Goal: Task Accomplishment & Management: Use online tool/utility

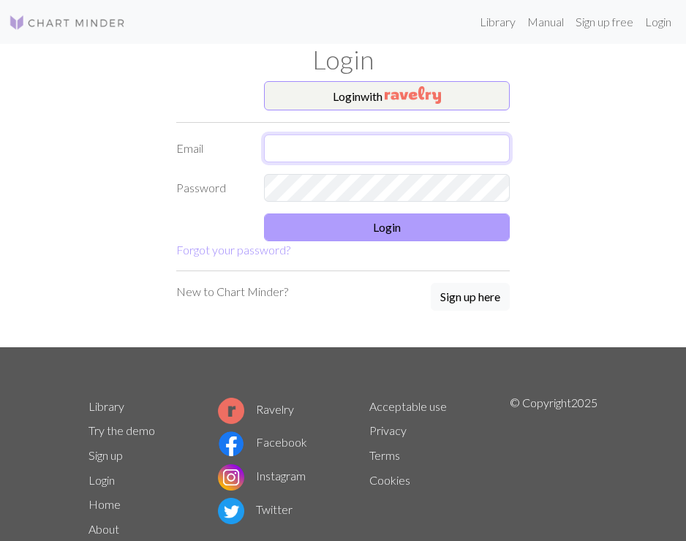
type input "maisiesherriff1@gmail.com"
click at [377, 233] on button "Login" at bounding box center [387, 228] width 246 height 28
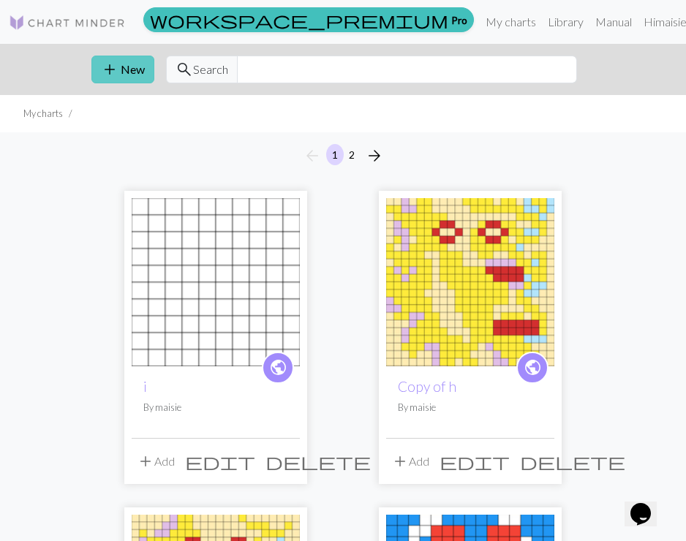
click at [110, 69] on span "add" at bounding box center [110, 69] width 18 height 20
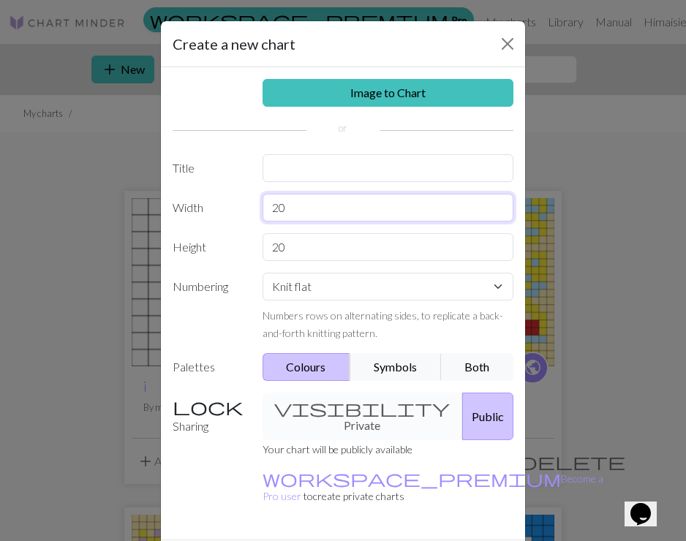
drag, startPoint x: 325, startPoint y: 216, endPoint x: 263, endPoint y: 216, distance: 62.9
click at [263, 216] on input "20" at bounding box center [389, 208] width 252 height 28
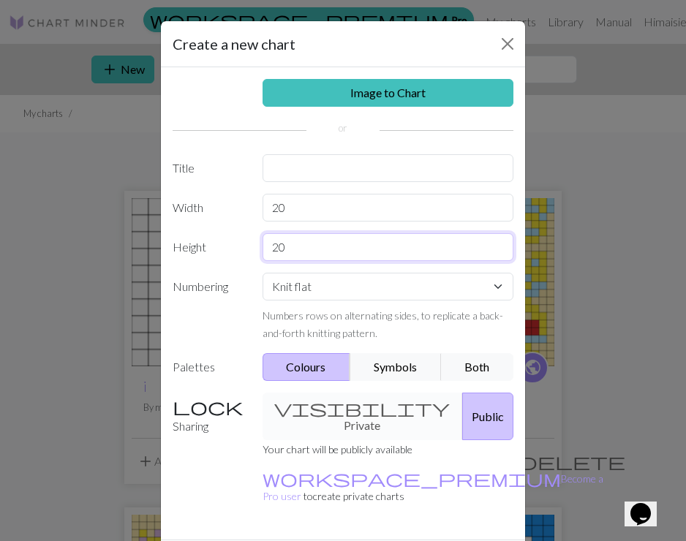
drag, startPoint x: 305, startPoint y: 260, endPoint x: 245, endPoint y: 253, distance: 60.3
click at [245, 253] on div "Height 20" at bounding box center [343, 247] width 358 height 28
type input "4"
type input "30"
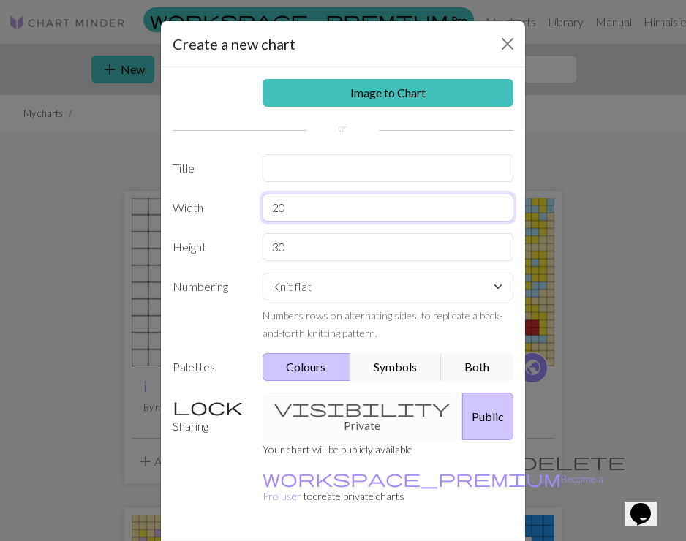
click at [281, 204] on input "20" at bounding box center [389, 208] width 252 height 28
type input "3"
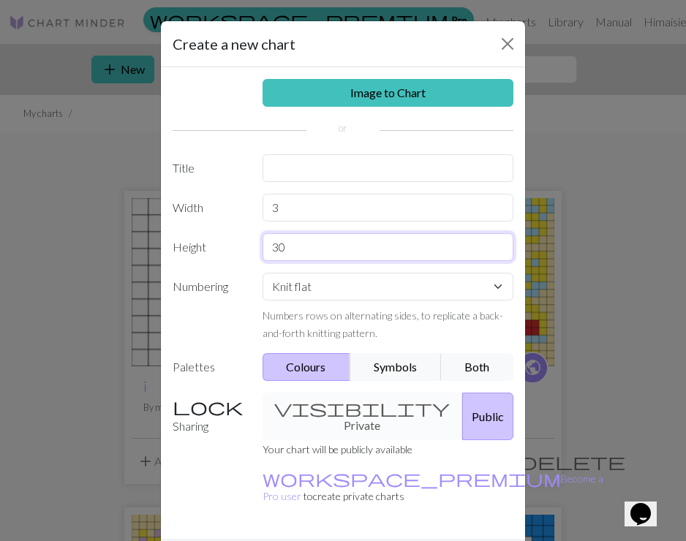
click at [324, 249] on input "30" at bounding box center [389, 247] width 252 height 28
type input "50"
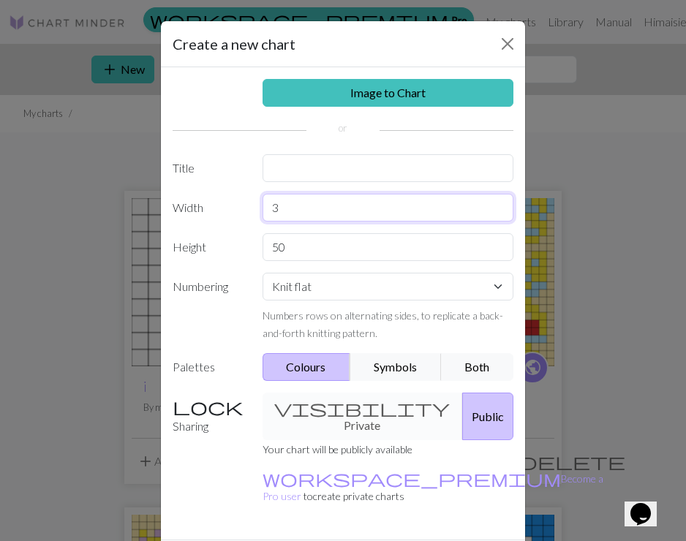
click at [333, 214] on input "3" at bounding box center [389, 208] width 252 height 28
type input "30"
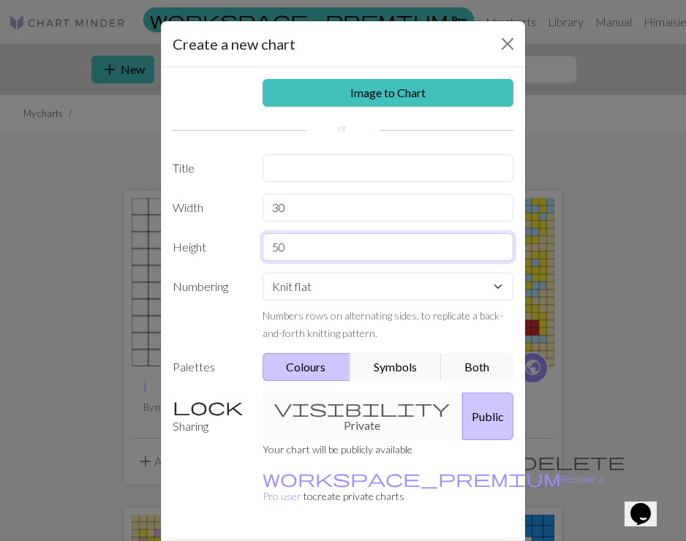
drag, startPoint x: 312, startPoint y: 238, endPoint x: 291, endPoint y: 244, distance: 22.0
click at [291, 244] on input "50" at bounding box center [389, 247] width 252 height 28
type input "30"
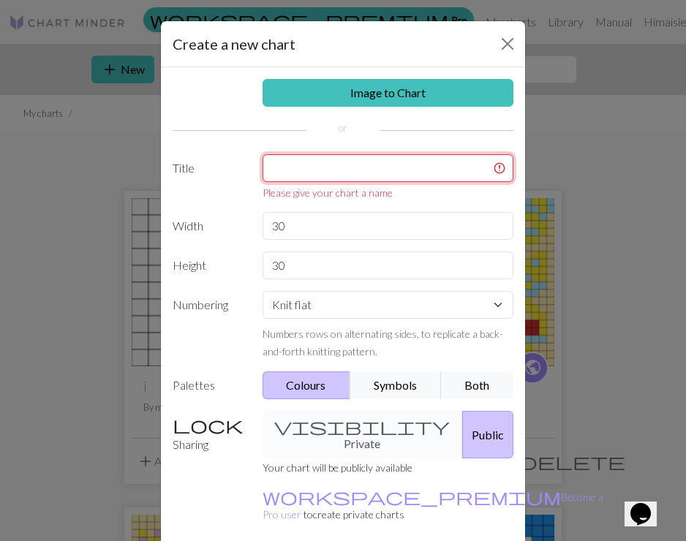
click at [328, 171] on input "text" at bounding box center [389, 168] width 252 height 28
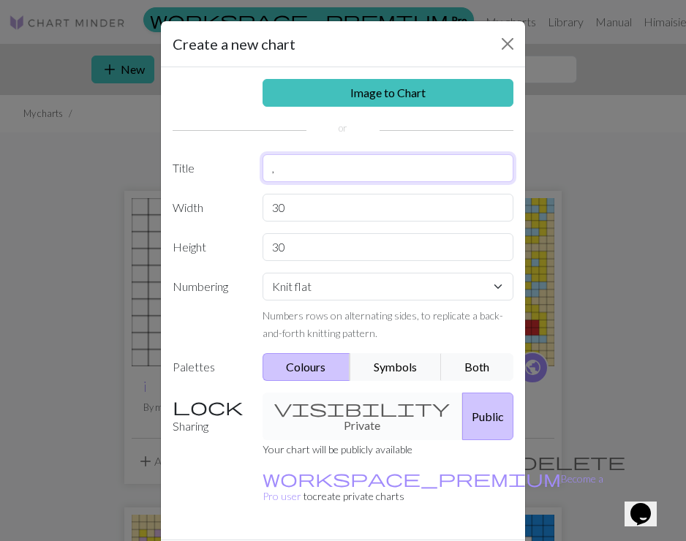
type input ","
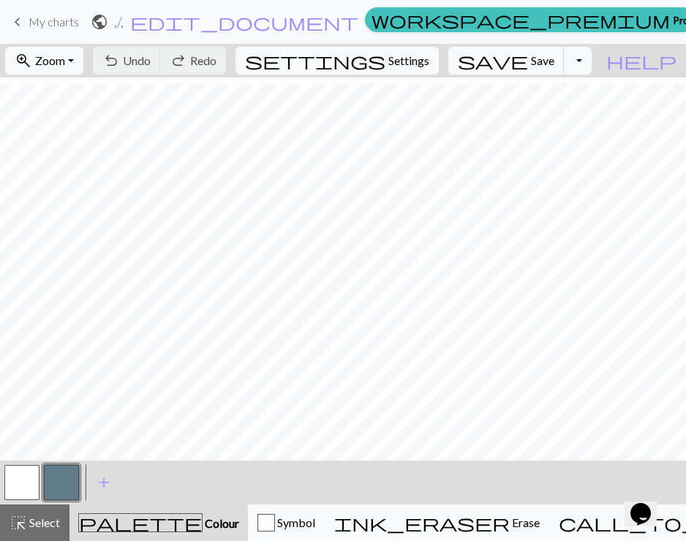
scroll to position [121, 0]
click at [105, 491] on span "add" at bounding box center [104, 482] width 18 height 20
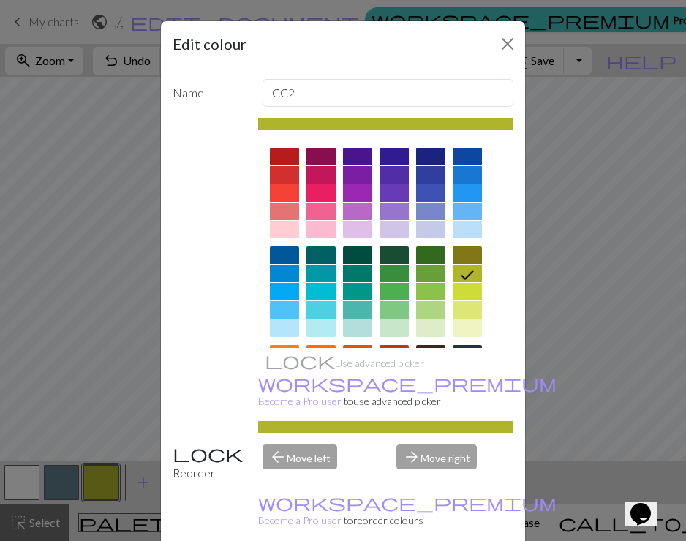
scroll to position [21, 0]
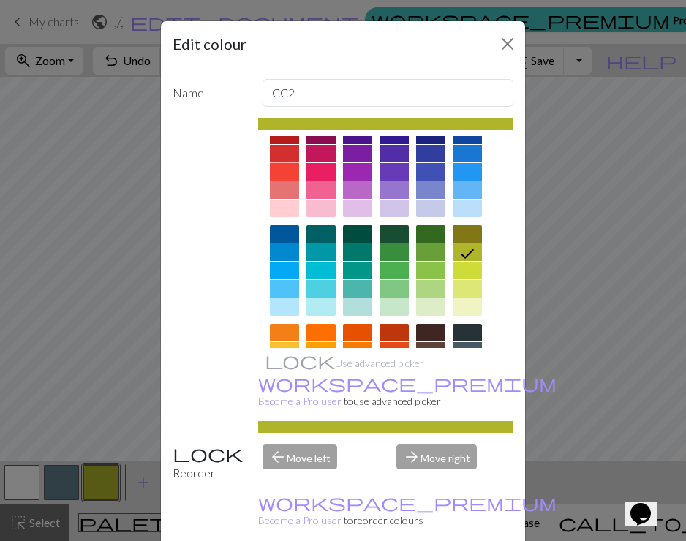
click at [284, 163] on div at bounding box center [284, 172] width 29 height 18
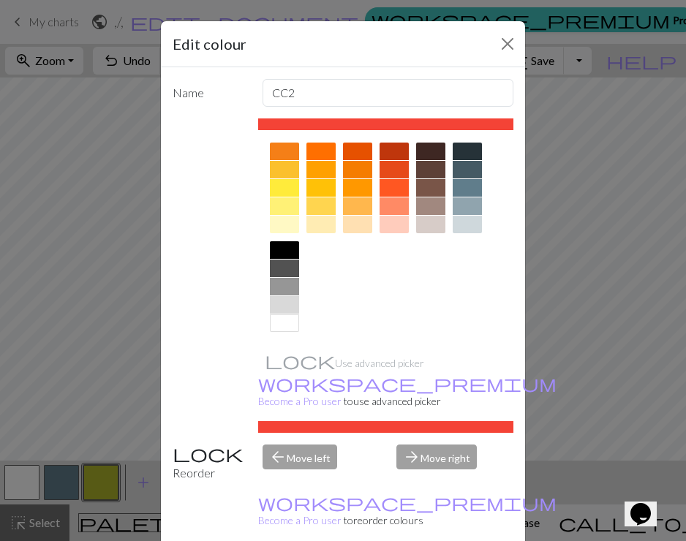
scroll to position [203, 0]
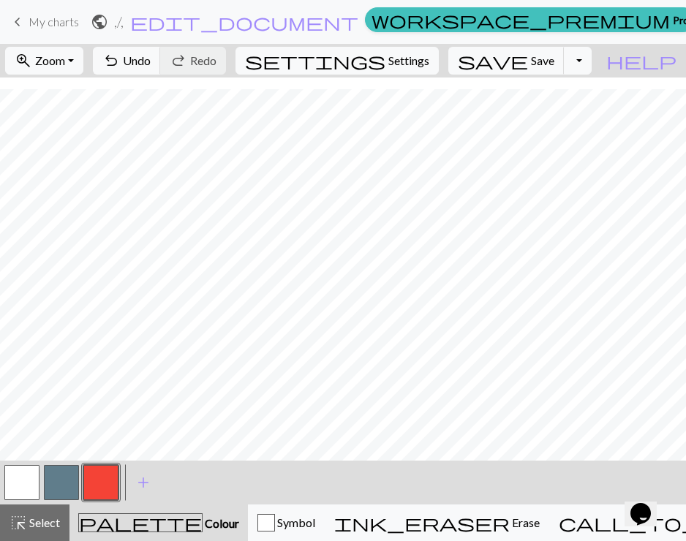
scroll to position [121, 0]
click at [143, 486] on span "add" at bounding box center [144, 482] width 18 height 20
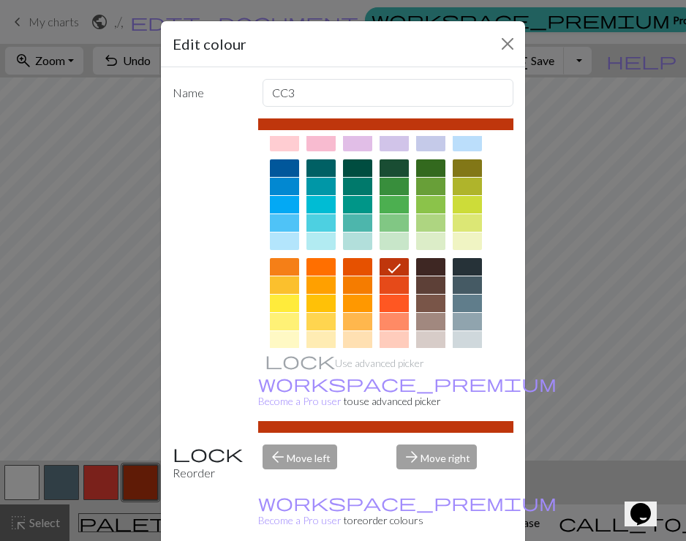
scroll to position [100, 0]
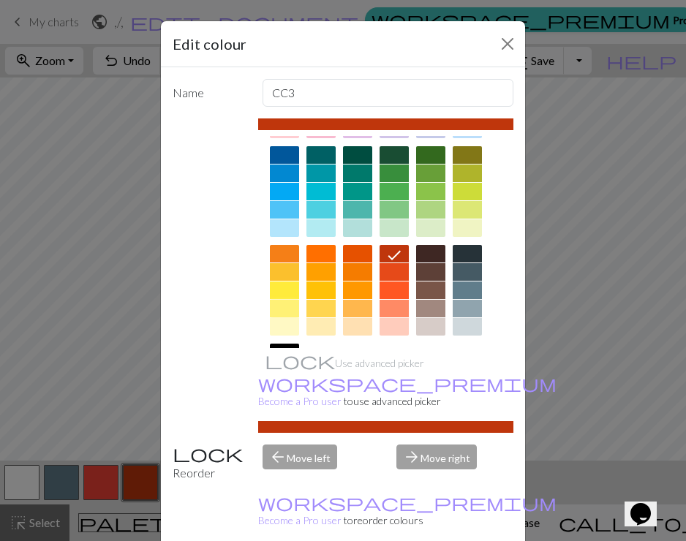
click at [285, 311] on div at bounding box center [284, 309] width 29 height 18
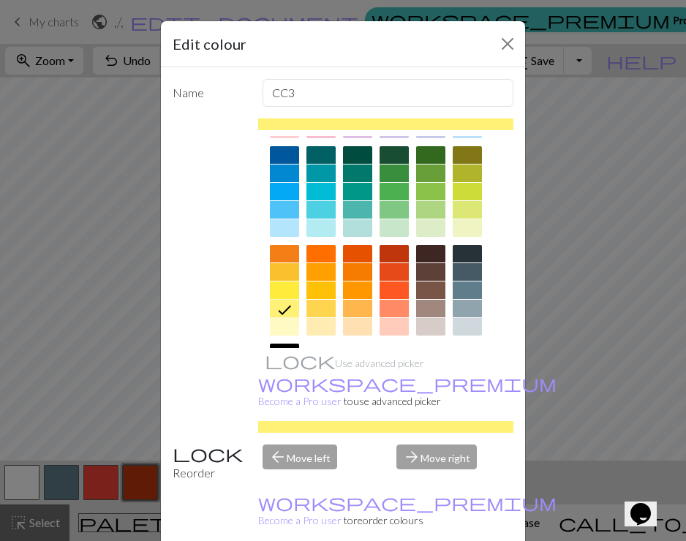
click at [284, 290] on div at bounding box center [284, 291] width 29 height 18
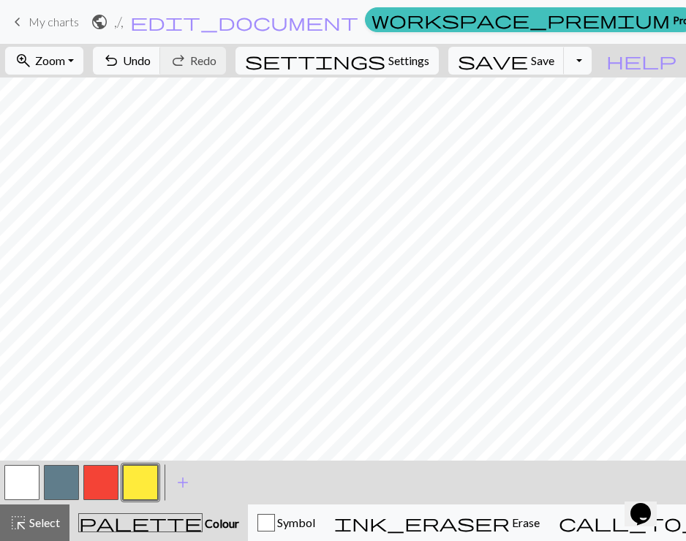
scroll to position [121, 0]
click at [33, 475] on button "button" at bounding box center [21, 482] width 35 height 35
click at [36, 520] on span "Select" at bounding box center [43, 523] width 33 height 14
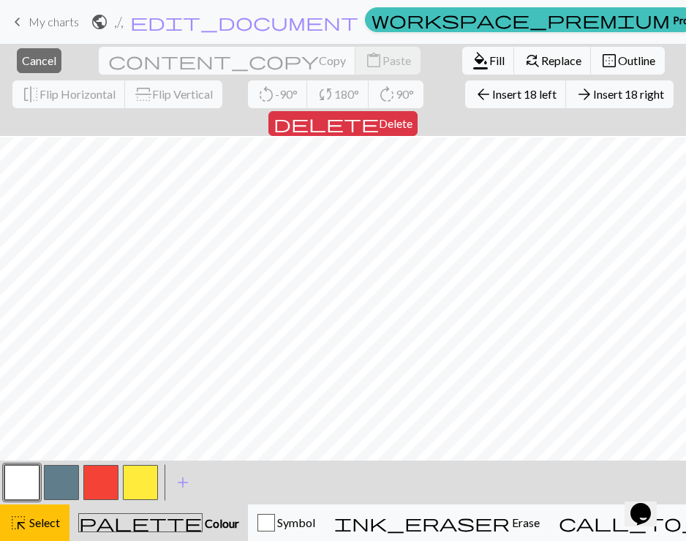
scroll to position [155, 0]
click at [462, 52] on button "format_color_fill Fill" at bounding box center [488, 61] width 53 height 28
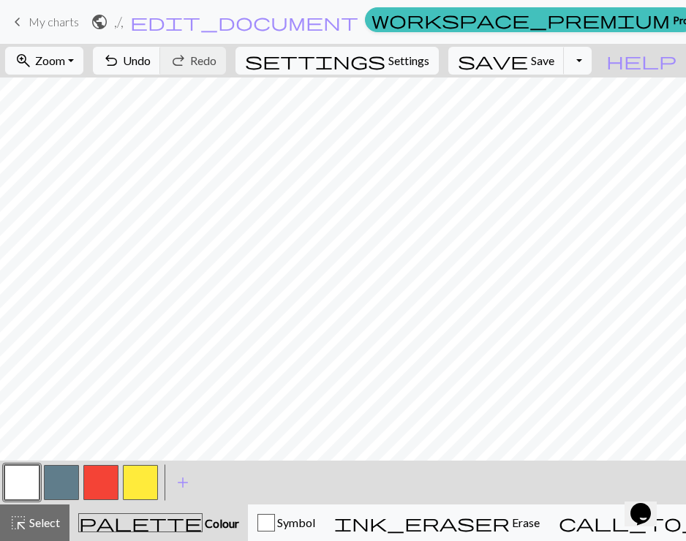
click at [137, 484] on button "button" at bounding box center [140, 482] width 35 height 35
click at [104, 483] on button "button" at bounding box center [100, 482] width 35 height 35
click at [6, 485] on button "button" at bounding box center [21, 482] width 35 height 35
click at [16, 519] on span "highlight_alt" at bounding box center [19, 523] width 18 height 20
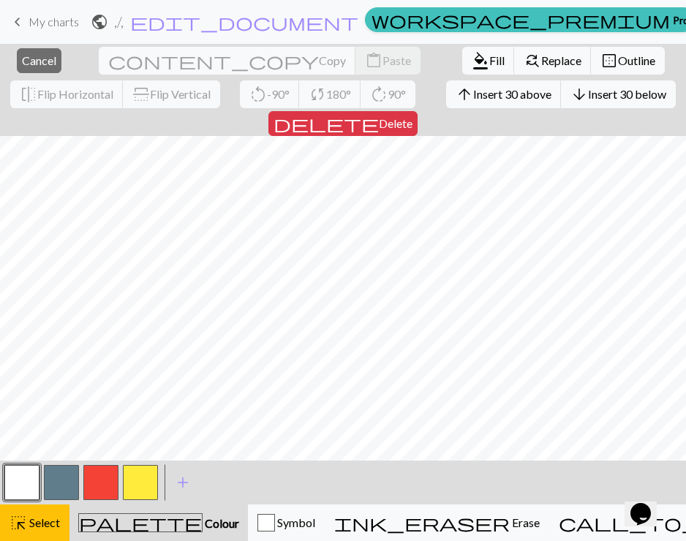
scroll to position [155, 0]
click at [489, 61] on span "Fill" at bounding box center [496, 60] width 15 height 14
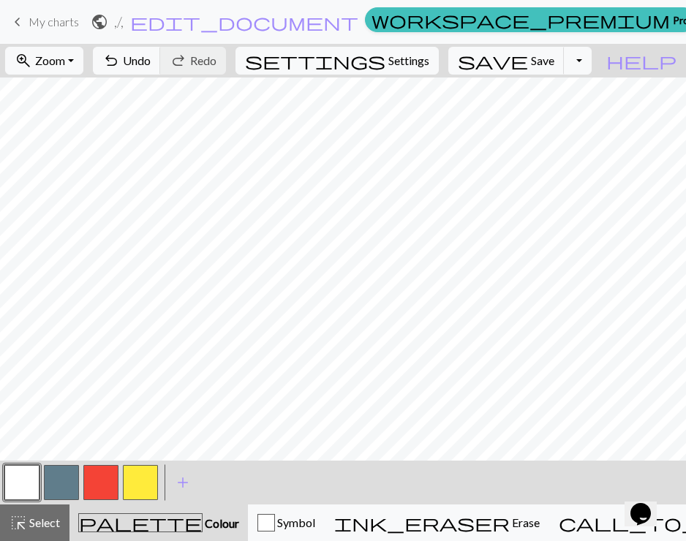
click at [100, 480] on button "button" at bounding box center [100, 482] width 35 height 35
click at [30, 499] on button "button" at bounding box center [21, 482] width 35 height 35
click at [30, 527] on span "Select" at bounding box center [43, 523] width 33 height 14
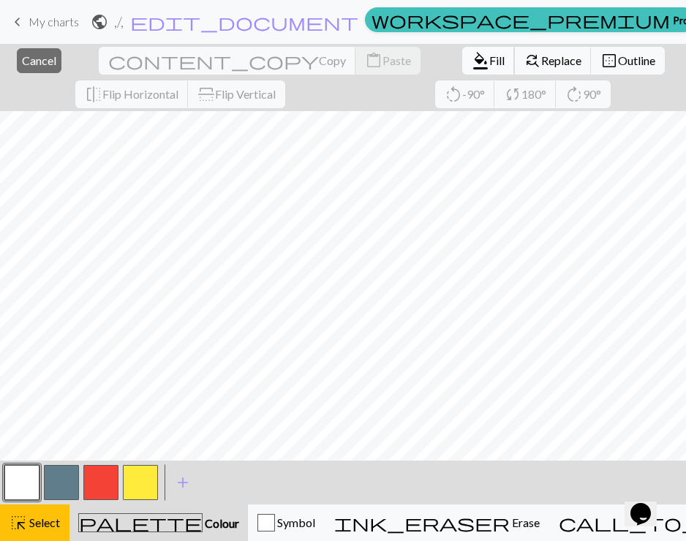
click at [462, 51] on button "format_color_fill Fill" at bounding box center [488, 61] width 53 height 28
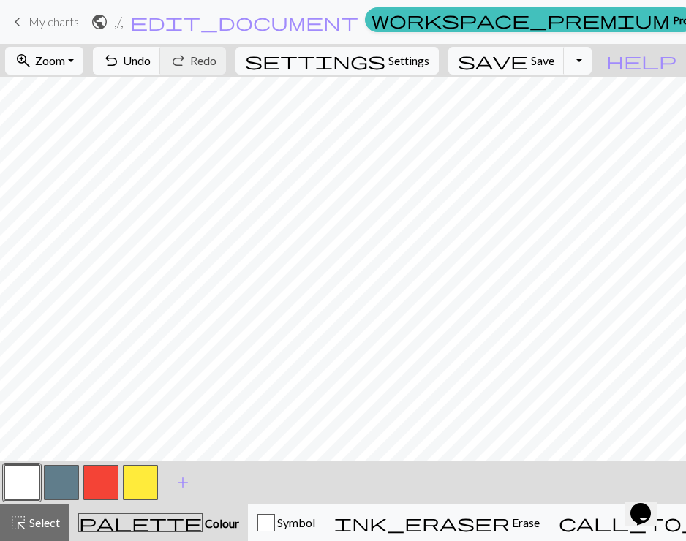
click at [150, 477] on button "button" at bounding box center [140, 482] width 35 height 35
click at [103, 477] on button "button" at bounding box center [100, 482] width 35 height 35
click at [78, 22] on span "My charts" at bounding box center [54, 22] width 50 height 14
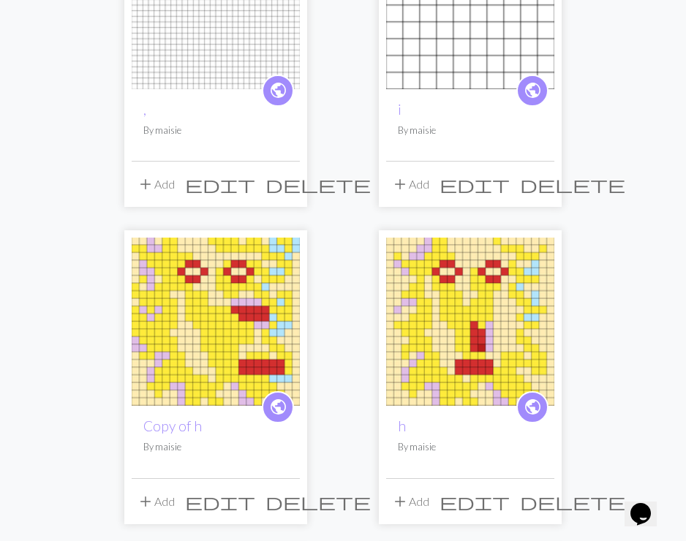
scroll to position [282, 0]
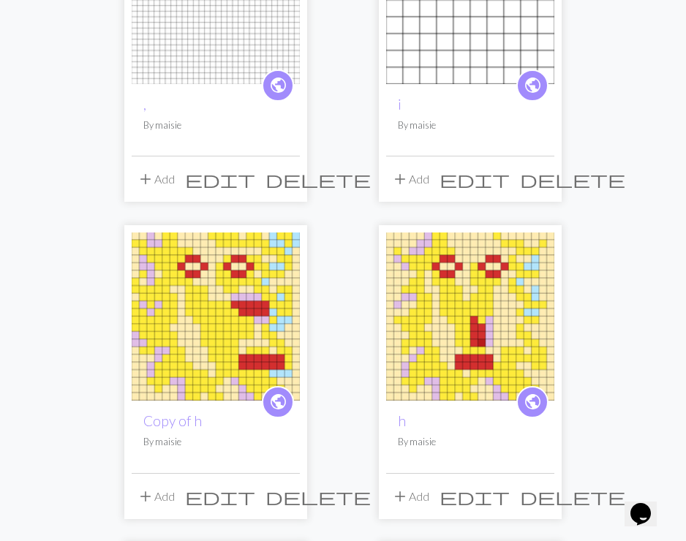
click at [251, 349] on img at bounding box center [216, 317] width 168 height 168
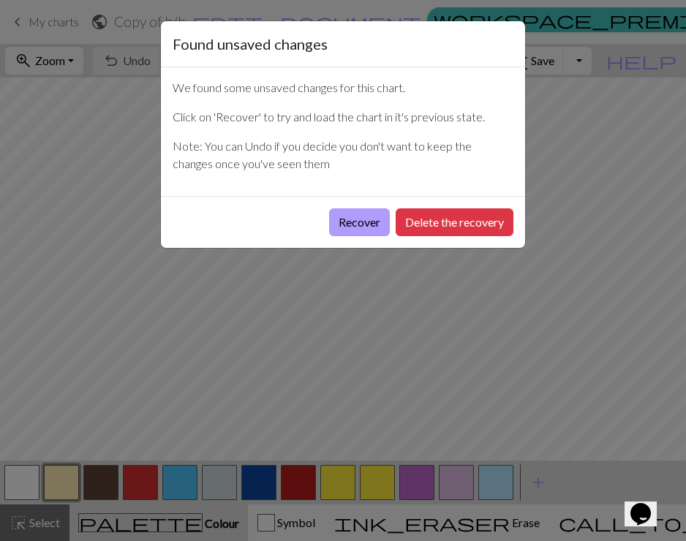
click at [358, 212] on button "Recover" at bounding box center [359, 222] width 61 height 28
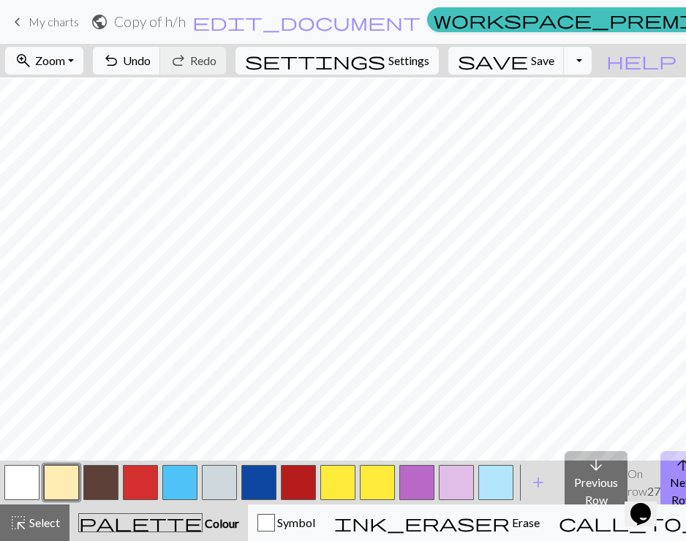
scroll to position [60, 0]
click at [60, 26] on span "My charts" at bounding box center [54, 22] width 50 height 14
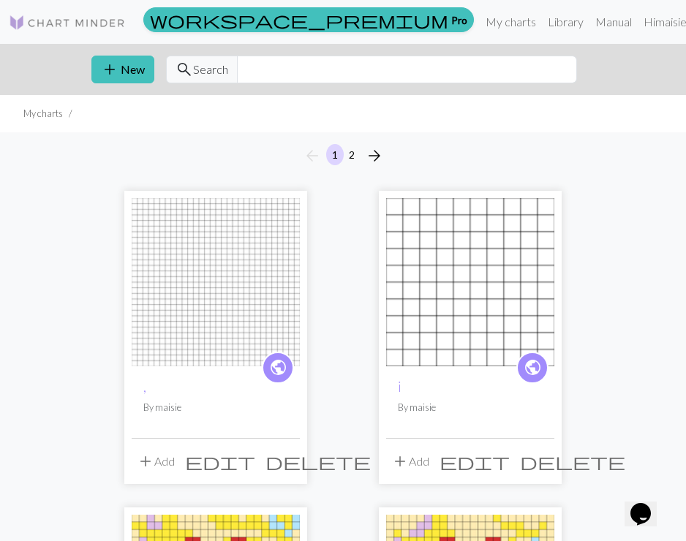
click at [176, 293] on img at bounding box center [216, 282] width 168 height 168
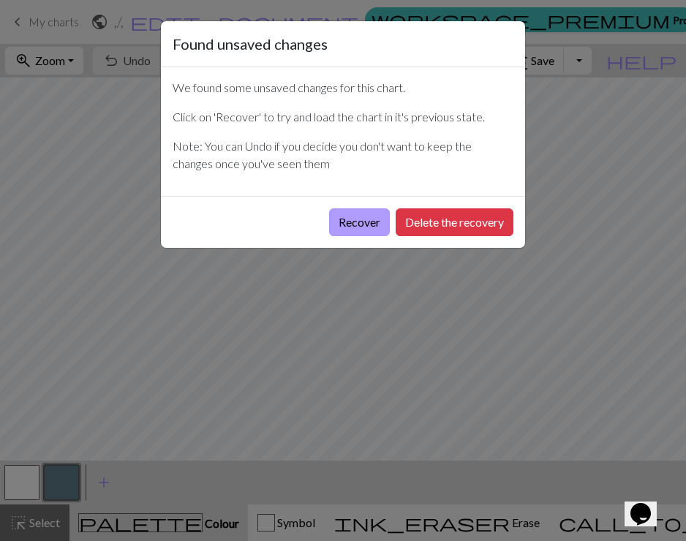
click at [376, 219] on button "Recover" at bounding box center [359, 222] width 61 height 28
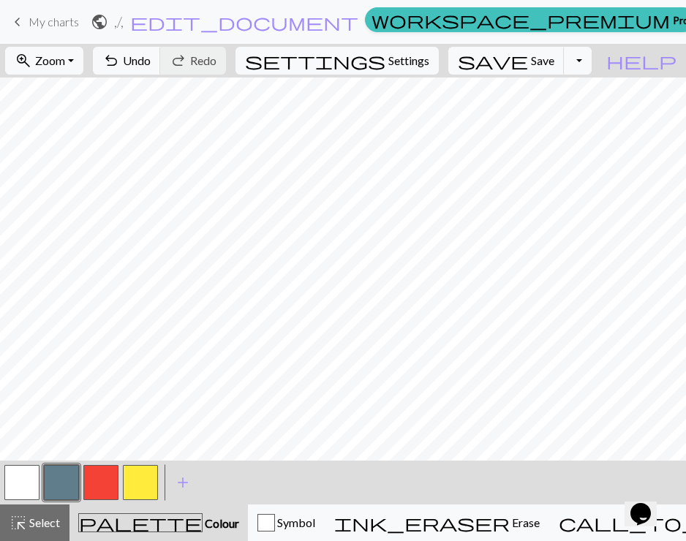
click at [146, 486] on button "button" at bounding box center [140, 482] width 35 height 35
click at [29, 524] on span "Select" at bounding box center [43, 523] width 33 height 14
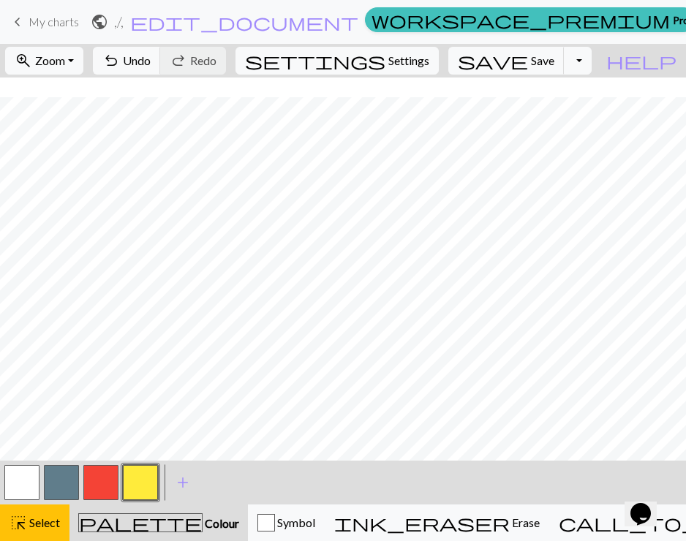
scroll to position [121, 0]
click at [421, 67] on span "Settings" at bounding box center [408, 61] width 41 height 18
select select "aran"
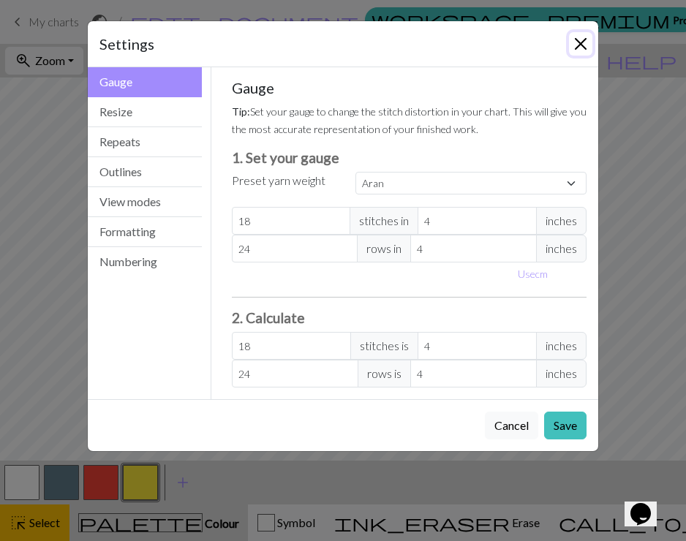
click at [582, 46] on button "Close" at bounding box center [580, 43] width 23 height 23
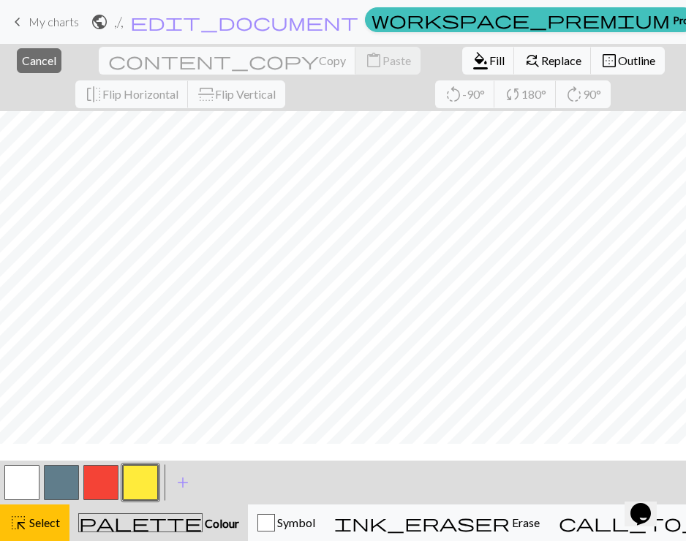
scroll to position [0, 0]
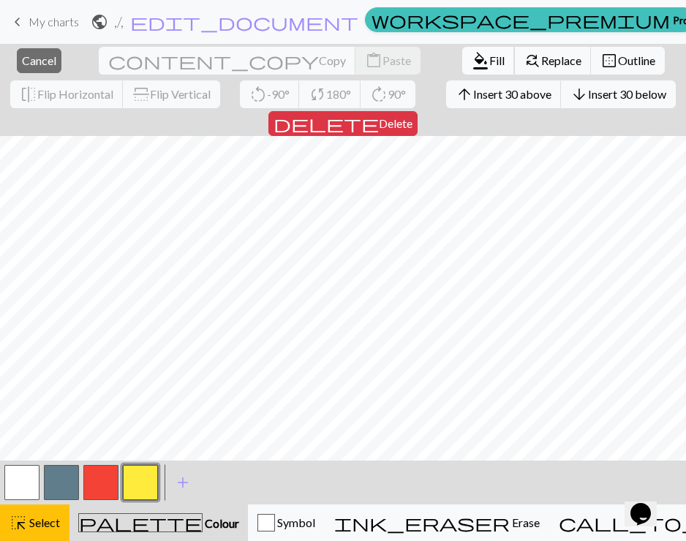
click at [462, 56] on button "format_color_fill Fill" at bounding box center [488, 61] width 53 height 28
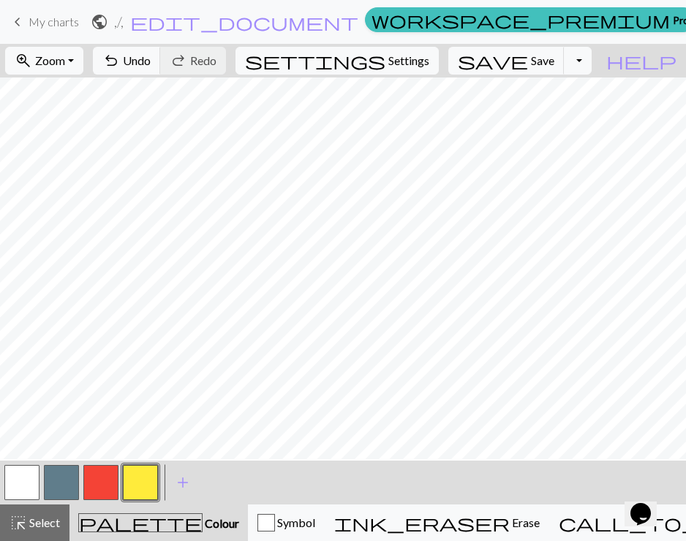
scroll to position [57, 0]
click at [104, 485] on button "button" at bounding box center [100, 482] width 35 height 35
click at [551, 49] on button "save Save Save" at bounding box center [506, 61] width 116 height 28
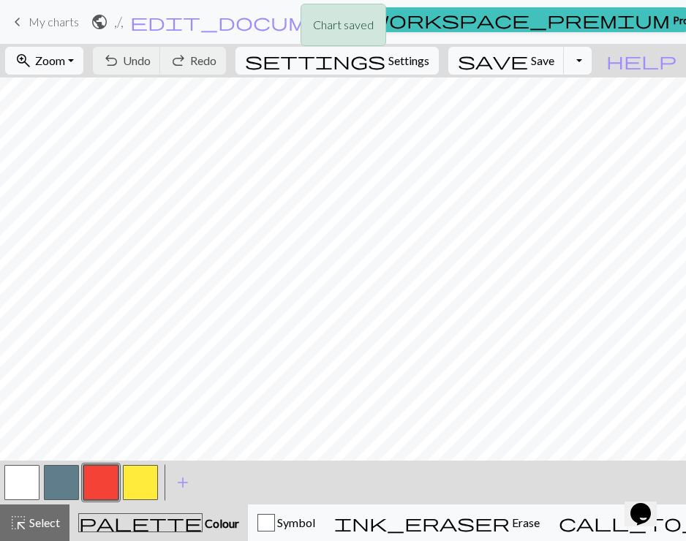
click at [36, 18] on div "Chart saved" at bounding box center [343, 29] width 686 height 58
click at [20, 24] on div "Chart saved" at bounding box center [343, 29] width 686 height 58
click at [46, 18] on span "My charts" at bounding box center [54, 22] width 50 height 14
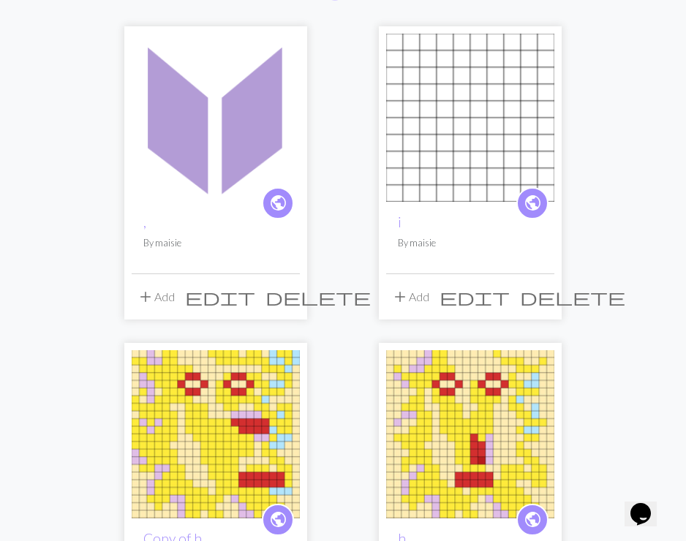
scroll to position [176, 0]
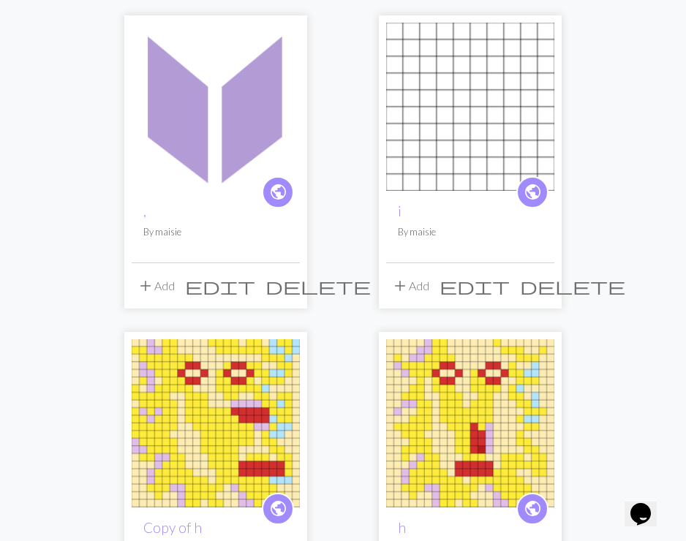
click at [468, 413] on img at bounding box center [470, 423] width 168 height 168
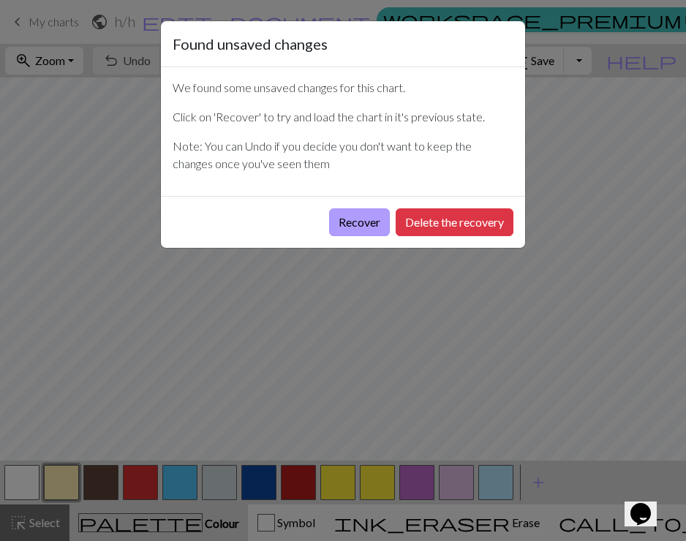
click at [378, 225] on button "Recover" at bounding box center [359, 222] width 61 height 28
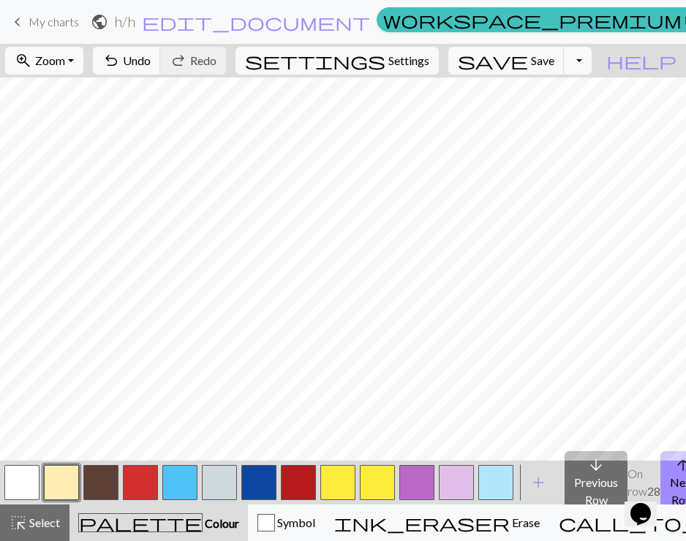
click at [60, 18] on span "My charts" at bounding box center [54, 22] width 50 height 14
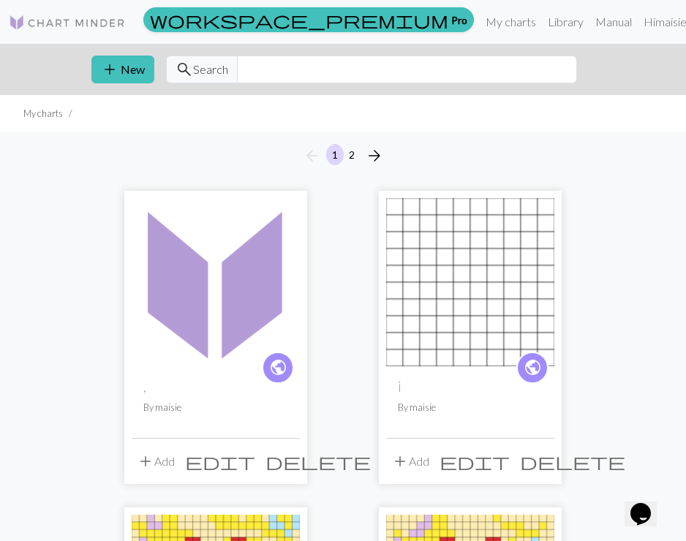
click at [262, 336] on img at bounding box center [216, 282] width 168 height 168
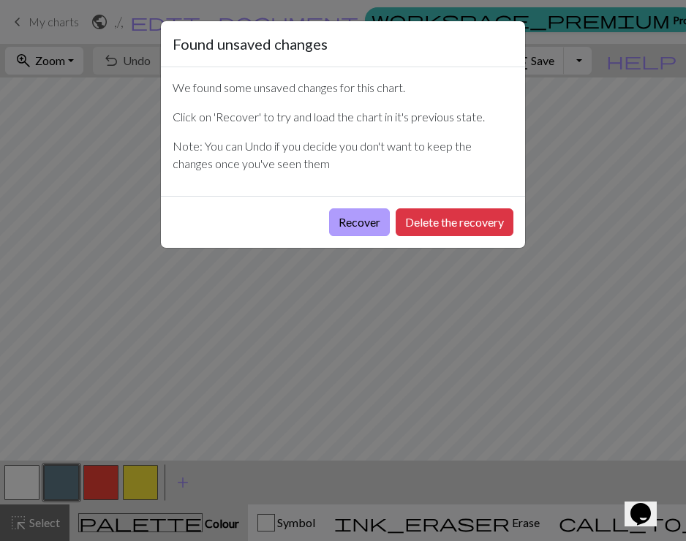
click at [371, 217] on button "Recover" at bounding box center [359, 222] width 61 height 28
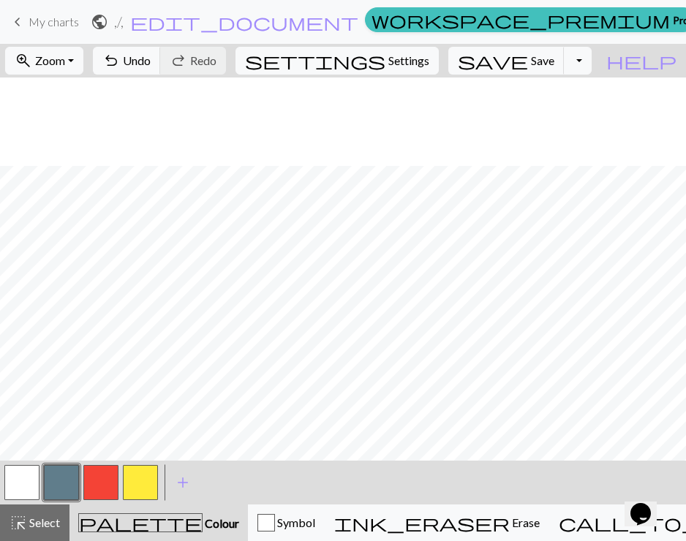
scroll to position [121, 0]
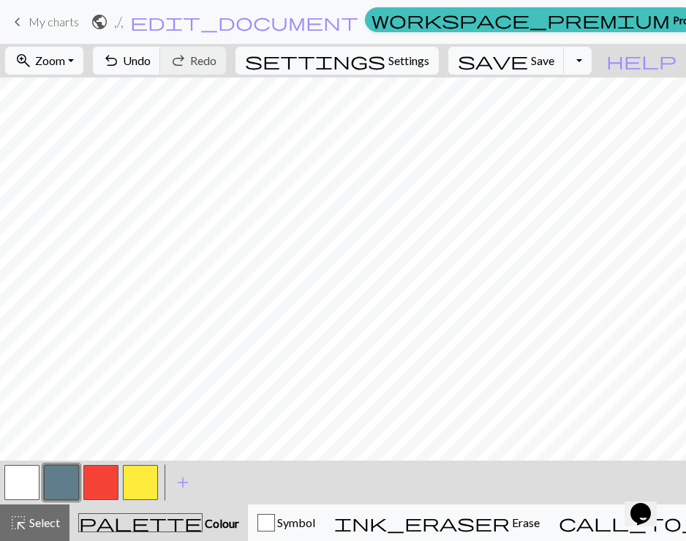
click at [31, 487] on button "button" at bounding box center [21, 482] width 35 height 35
click at [104, 483] on button "button" at bounding box center [100, 482] width 35 height 35
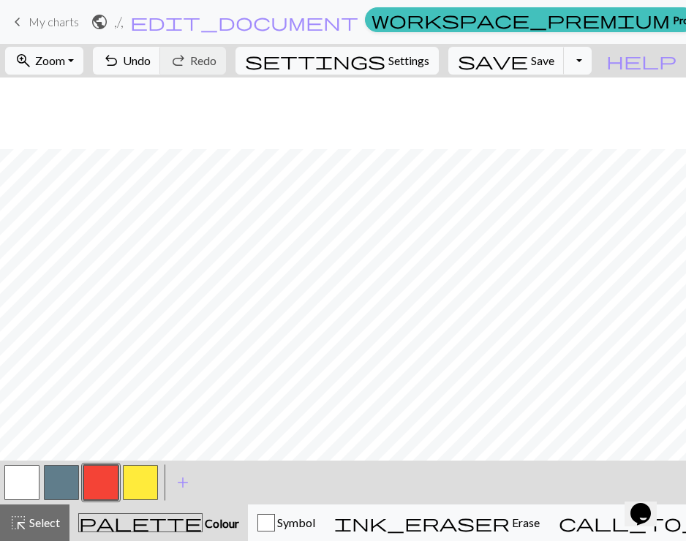
scroll to position [0, 0]
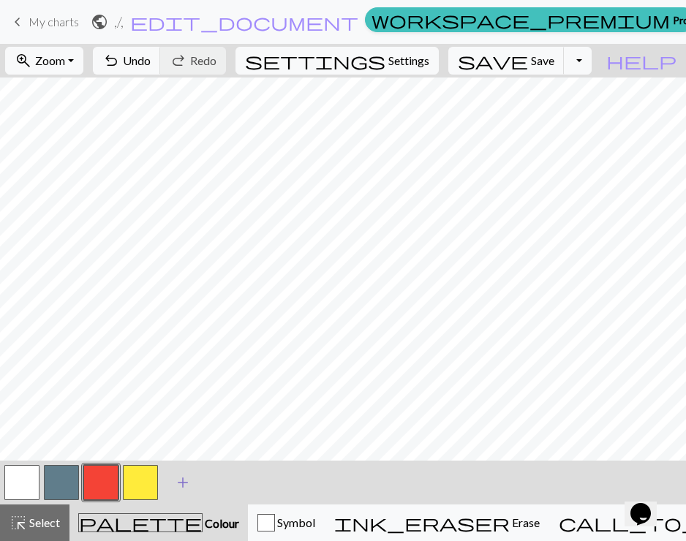
click at [184, 476] on span "add" at bounding box center [183, 482] width 18 height 20
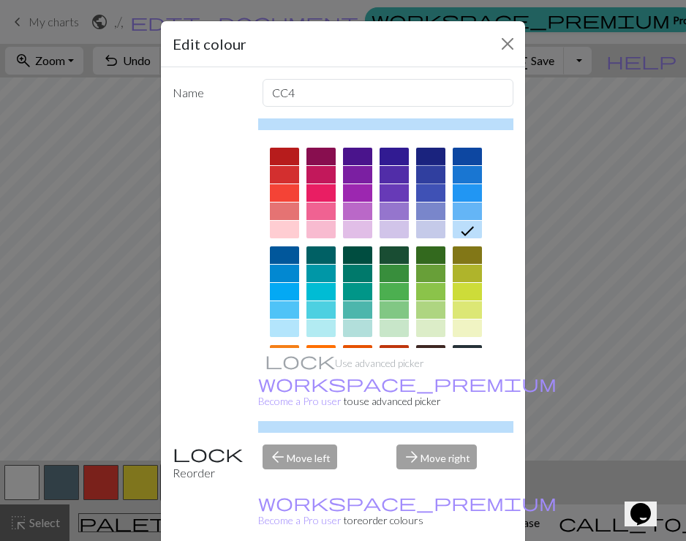
click at [435, 171] on div at bounding box center [430, 175] width 29 height 18
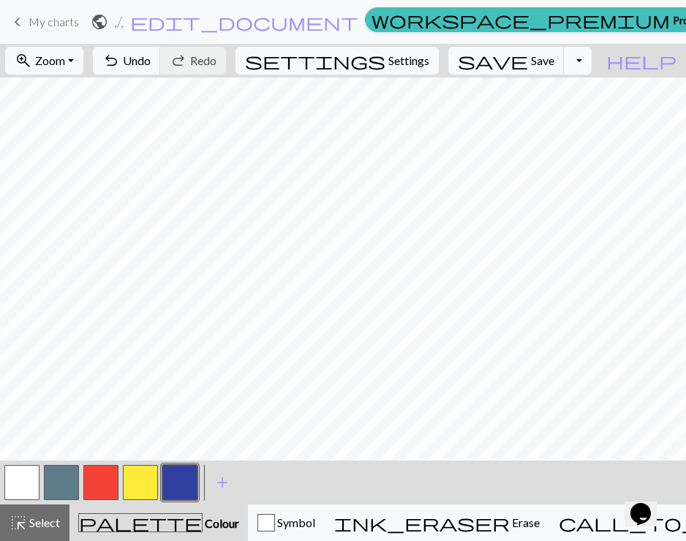
click at [29, 472] on button "button" at bounding box center [21, 482] width 35 height 35
click at [136, 483] on button "button" at bounding box center [140, 482] width 35 height 35
click at [104, 463] on div at bounding box center [100, 482] width 39 height 39
click at [104, 477] on button "button" at bounding box center [100, 482] width 35 height 35
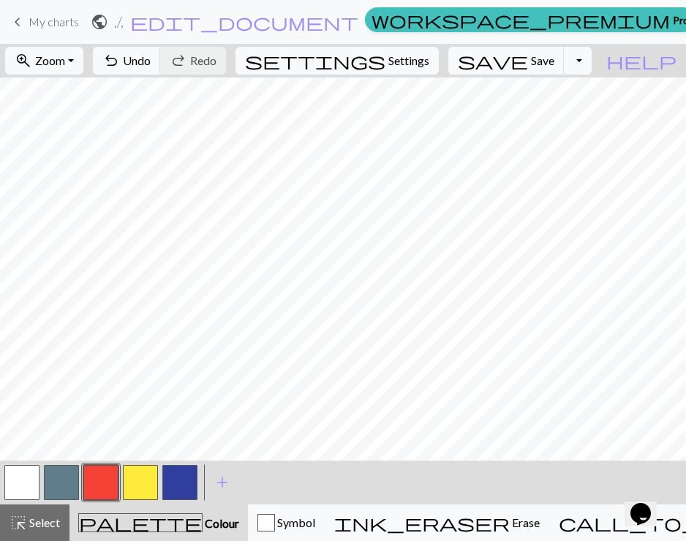
click at [155, 475] on button "button" at bounding box center [140, 482] width 35 height 35
click at [26, 475] on button "button" at bounding box center [21, 482] width 35 height 35
click at [96, 489] on button "button" at bounding box center [100, 482] width 35 height 35
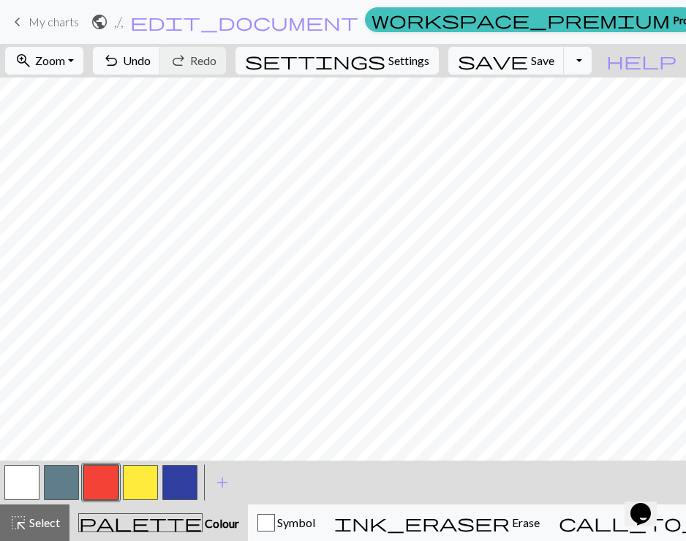
scroll to position [0, 0]
click at [135, 461] on div "< >" at bounding box center [100, 483] width 197 height 44
click at [136, 477] on button "button" at bounding box center [140, 482] width 35 height 35
click at [102, 482] on button "button" at bounding box center [100, 482] width 35 height 35
click at [132, 497] on button "button" at bounding box center [140, 482] width 35 height 35
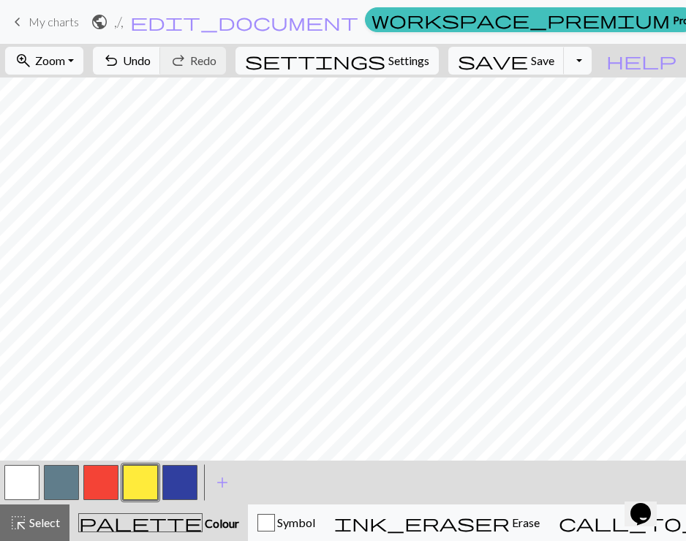
click at [97, 483] on button "button" at bounding box center [100, 482] width 35 height 35
click at [137, 483] on button "button" at bounding box center [140, 482] width 35 height 35
click at [106, 479] on button "button" at bounding box center [100, 482] width 35 height 35
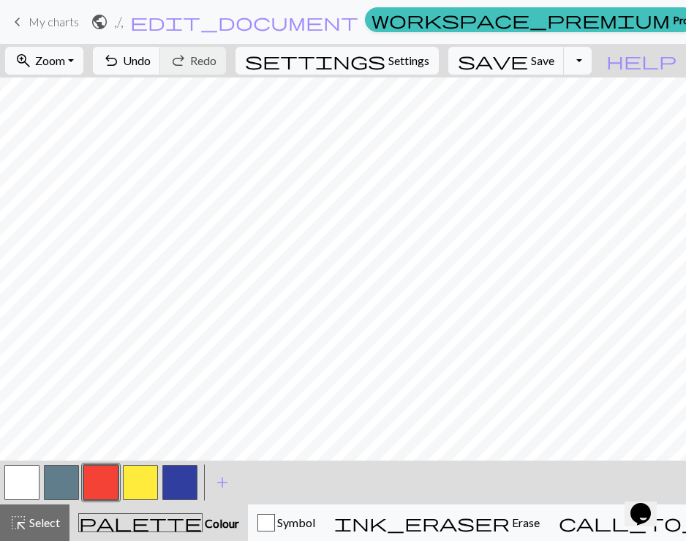
click at [37, 487] on button "button" at bounding box center [21, 482] width 35 height 35
click at [171, 473] on button "button" at bounding box center [179, 482] width 35 height 35
click at [39, 480] on button "button" at bounding box center [21, 482] width 35 height 35
click at [114, 483] on button "button" at bounding box center [100, 482] width 35 height 35
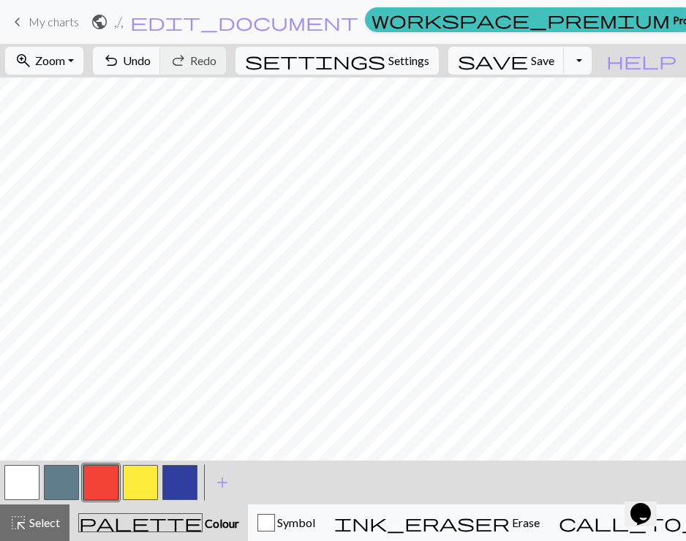
click at [30, 479] on button "button" at bounding box center [21, 482] width 35 height 35
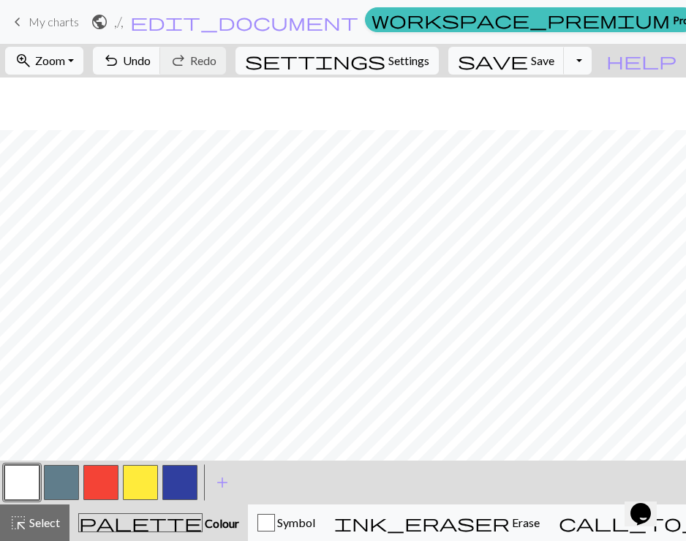
scroll to position [121, 0]
click at [181, 473] on button "button" at bounding box center [179, 482] width 35 height 35
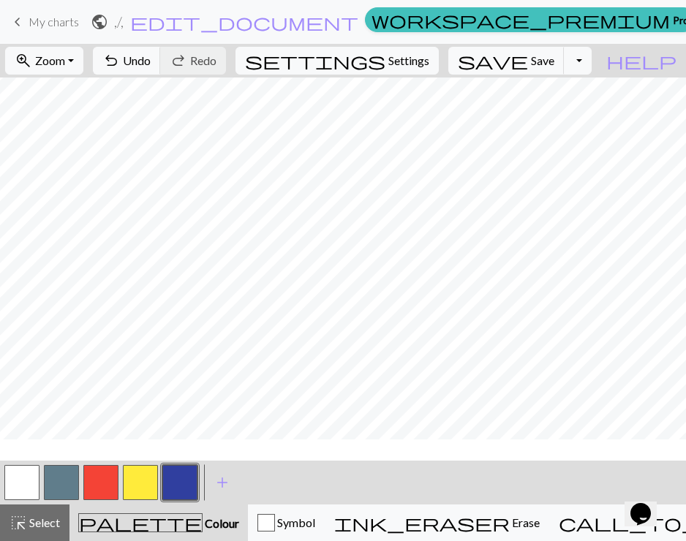
scroll to position [0, 0]
click at [35, 486] on button "button" at bounding box center [21, 482] width 35 height 35
click at [225, 483] on span "add" at bounding box center [223, 482] width 18 height 20
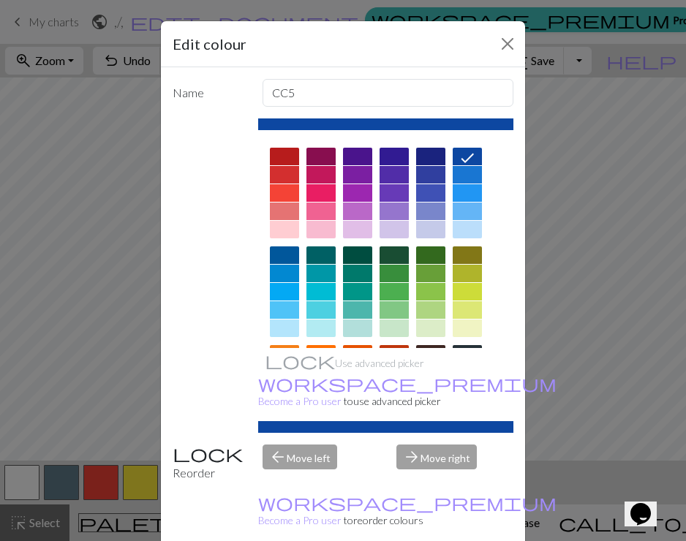
click at [463, 233] on div at bounding box center [467, 230] width 29 height 18
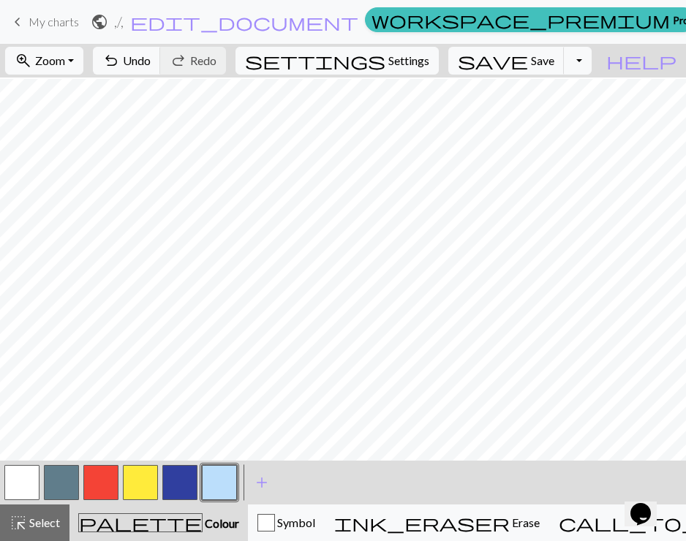
scroll to position [8, 0]
click at [267, 481] on span "add" at bounding box center [262, 482] width 18 height 20
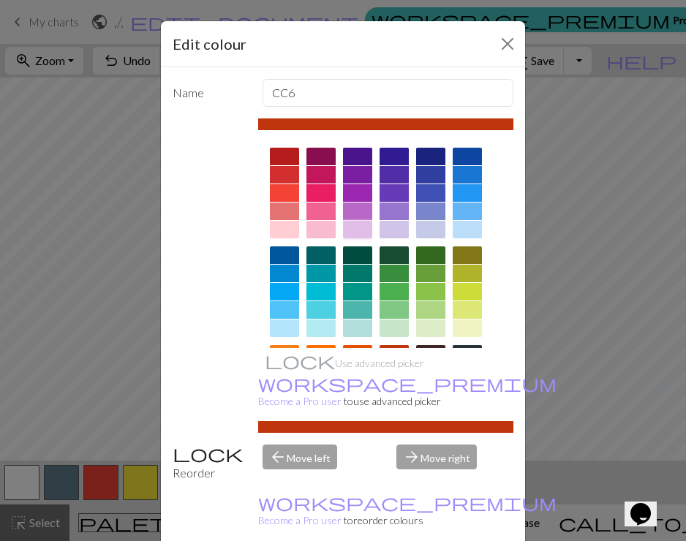
click at [355, 233] on div at bounding box center [357, 230] width 29 height 18
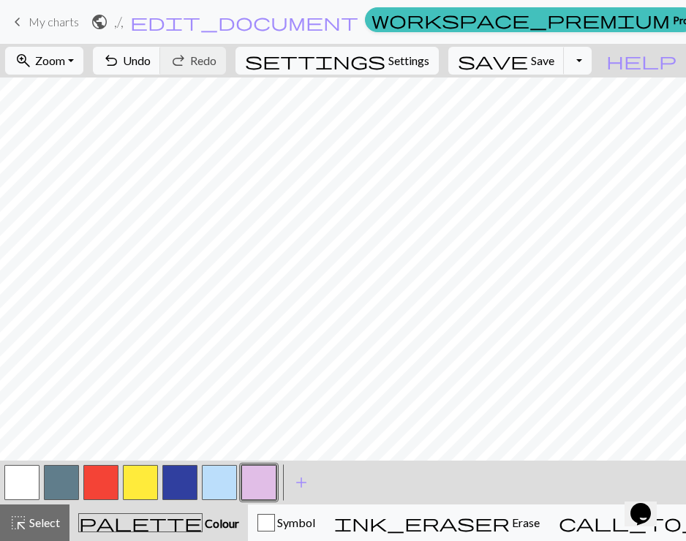
scroll to position [121, 0]
click at [226, 484] on button "button" at bounding box center [219, 482] width 35 height 35
click at [277, 480] on div at bounding box center [258, 482] width 39 height 39
click at [244, 483] on button "button" at bounding box center [258, 482] width 35 height 35
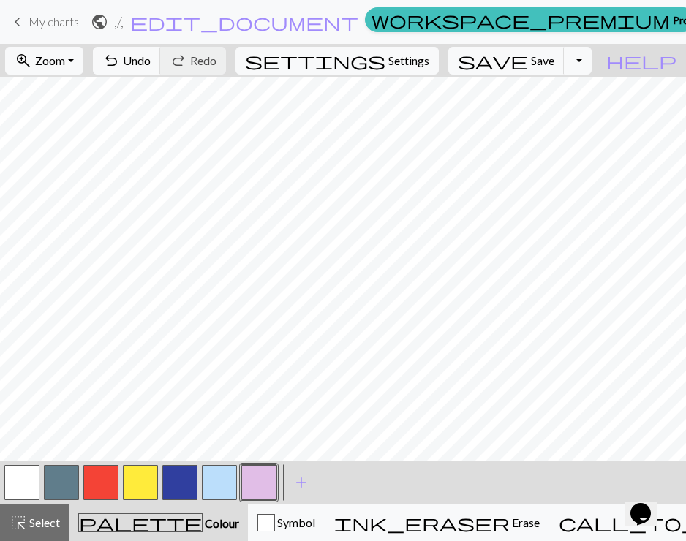
click at [148, 478] on button "button" at bounding box center [140, 482] width 35 height 35
click at [107, 489] on button "button" at bounding box center [100, 482] width 35 height 35
click at [178, 482] on button "button" at bounding box center [179, 482] width 35 height 35
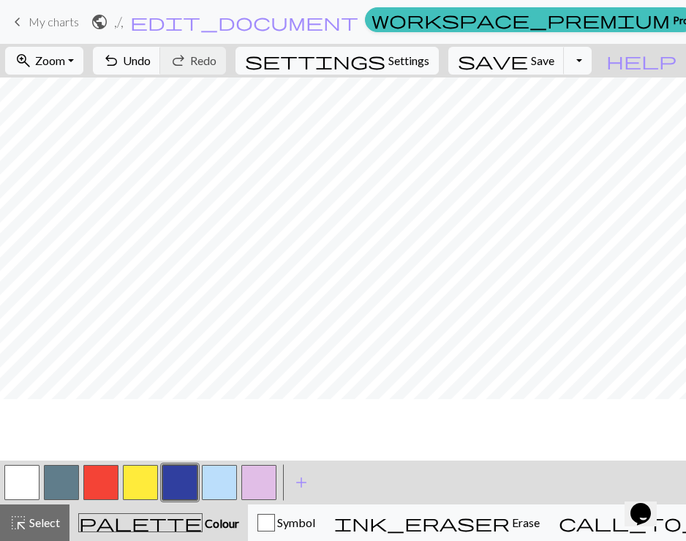
scroll to position [121, 0]
click at [7, 494] on button "button" at bounding box center [21, 482] width 35 height 35
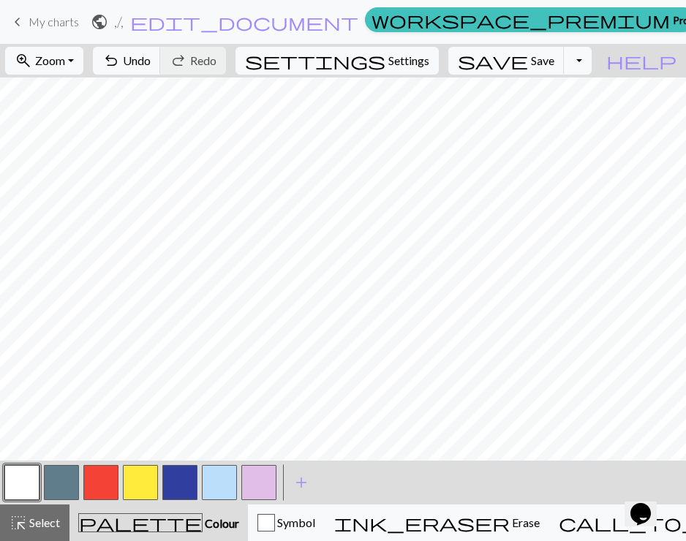
click at [141, 474] on button "button" at bounding box center [140, 482] width 35 height 35
click at [528, 60] on span "save" at bounding box center [493, 60] width 70 height 20
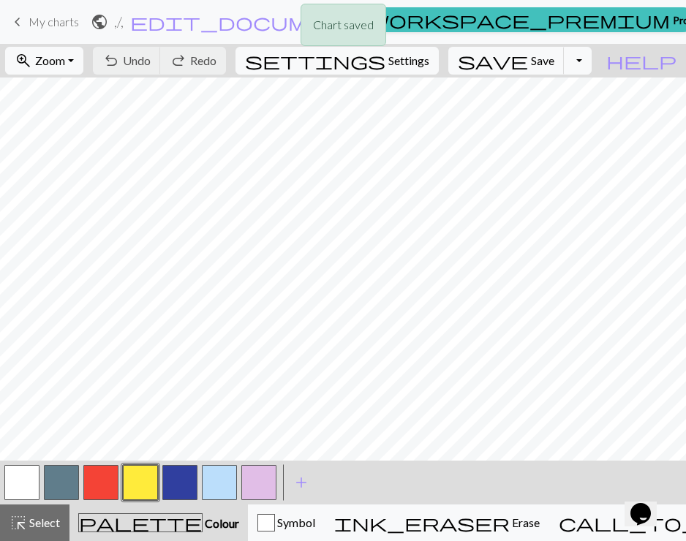
click at [564, 54] on div "Chart saved" at bounding box center [343, 29] width 686 height 58
click at [528, 60] on span "save" at bounding box center [493, 60] width 70 height 20
click at [567, 532] on span "call_to_action" at bounding box center [682, 523] width 246 height 20
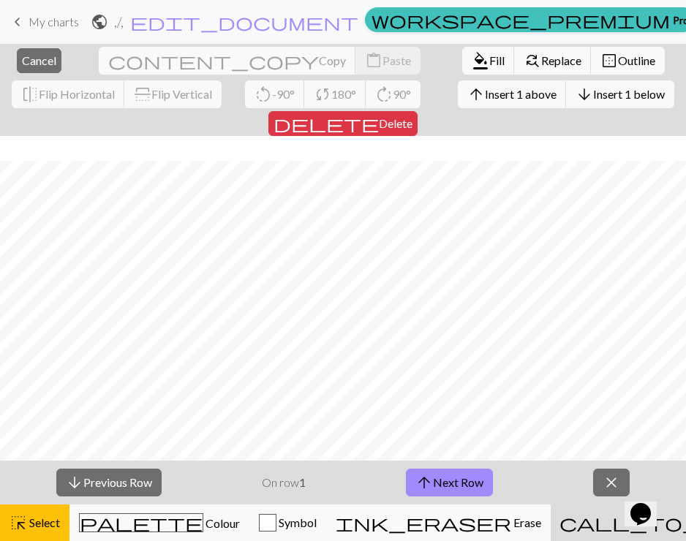
scroll to position [155, 0]
click at [598, 98] on span "Insert 1 right" at bounding box center [630, 94] width 64 height 14
click at [598, 99] on span "Insert 1 right" at bounding box center [630, 94] width 64 height 14
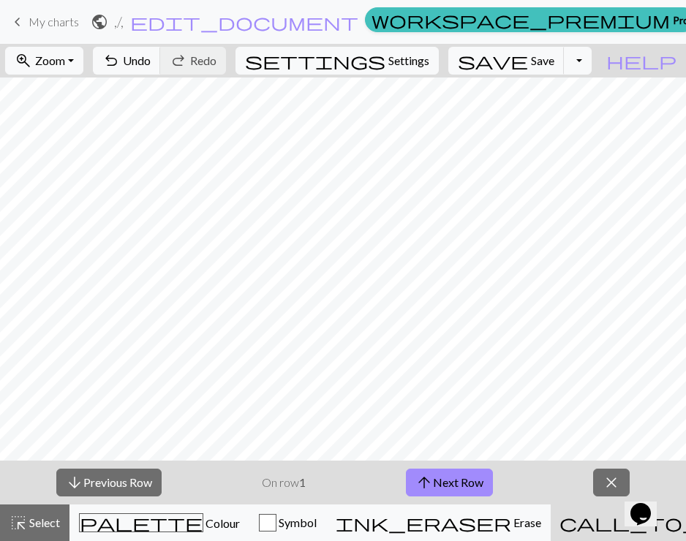
click at [234, 461] on div "arrow_downward Previous Row On row 1 arrow_upward Next Row close" at bounding box center [343, 483] width 686 height 44
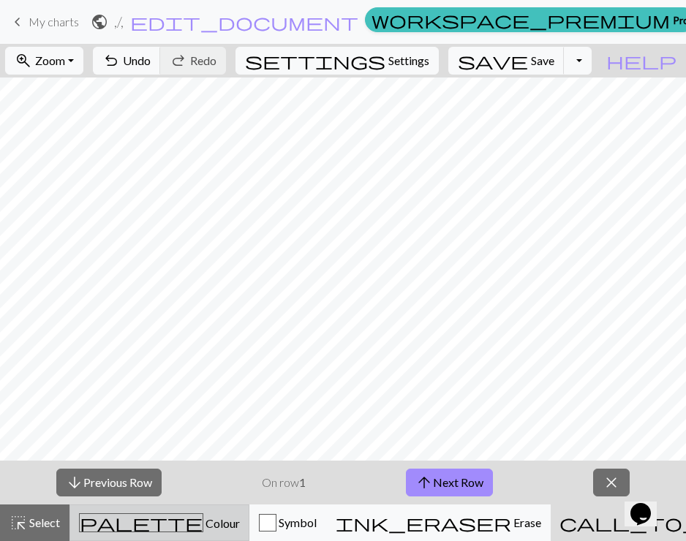
click at [126, 529] on span "palette" at bounding box center [141, 523] width 123 height 20
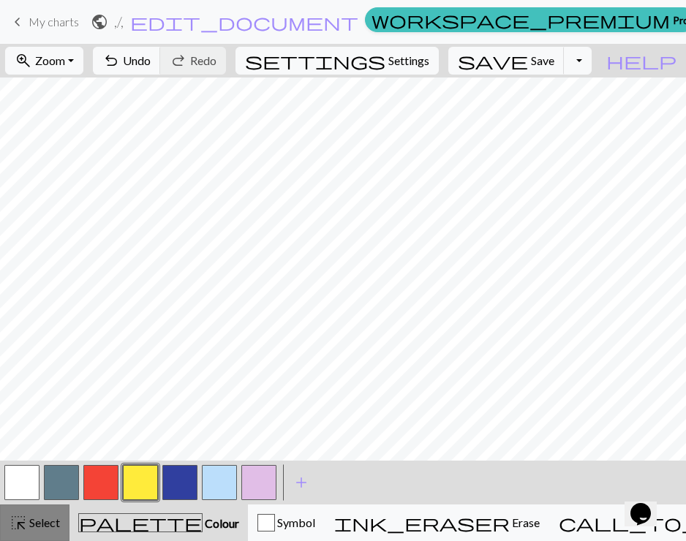
click at [41, 522] on span "Select" at bounding box center [43, 523] width 33 height 14
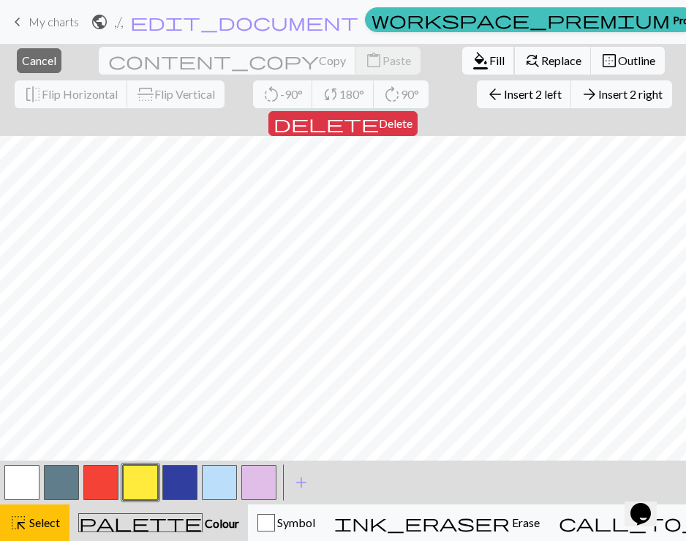
click at [472, 58] on span "format_color_fill" at bounding box center [481, 60] width 18 height 20
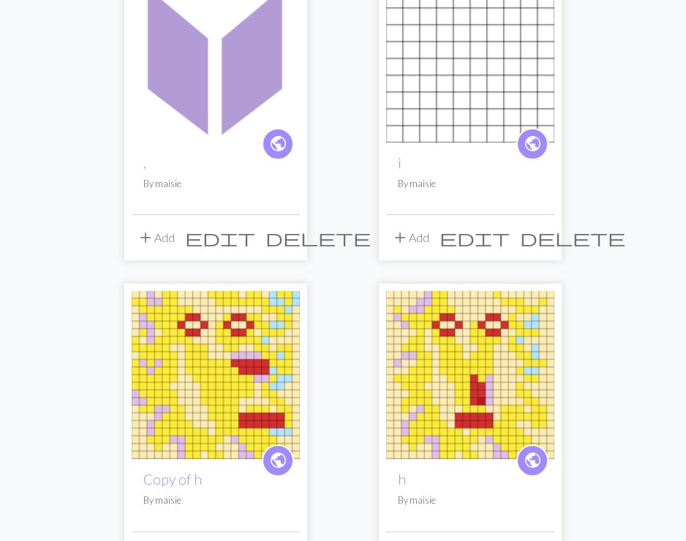
scroll to position [245, 0]
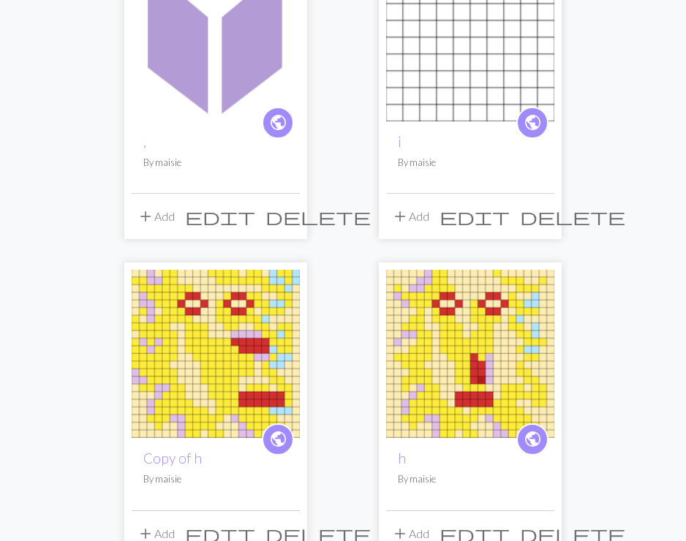
click at [457, 344] on img at bounding box center [470, 354] width 168 height 168
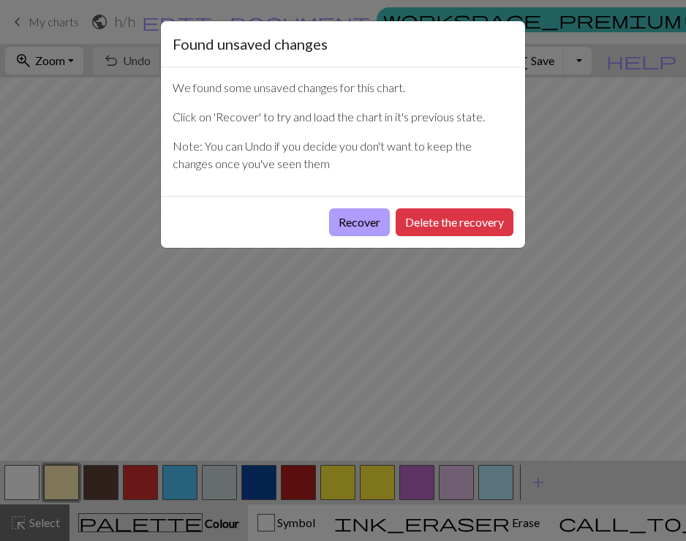
click at [363, 221] on button "Recover" at bounding box center [359, 222] width 61 height 28
